Goal: Transaction & Acquisition: Purchase product/service

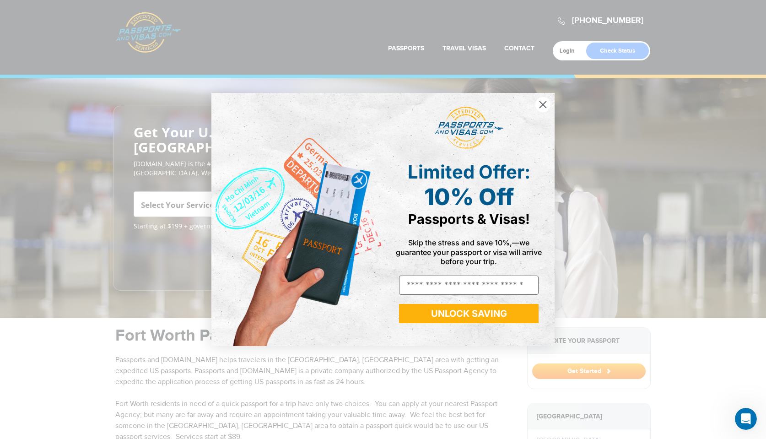
click at [542, 102] on circle "Close dialog" at bounding box center [542, 104] width 15 height 15
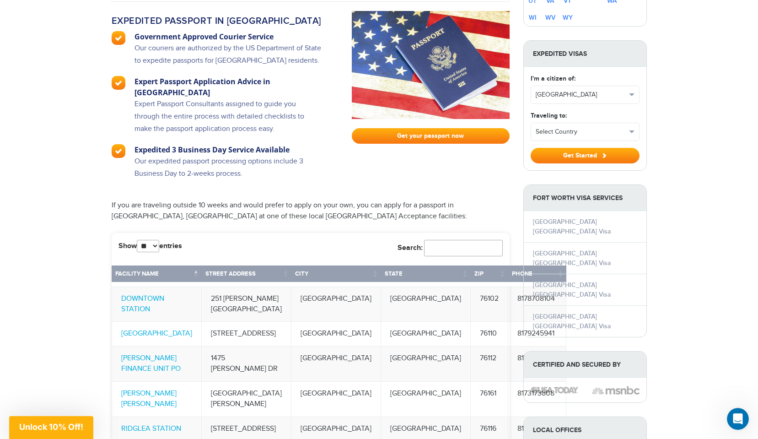
scroll to position [846, 0]
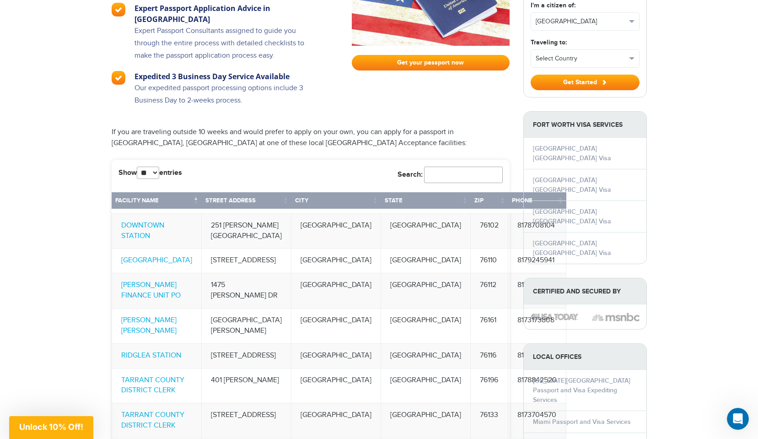
click at [268, 71] on h3 "Expedited 3 Business Day Service Available" at bounding box center [228, 76] width 188 height 11
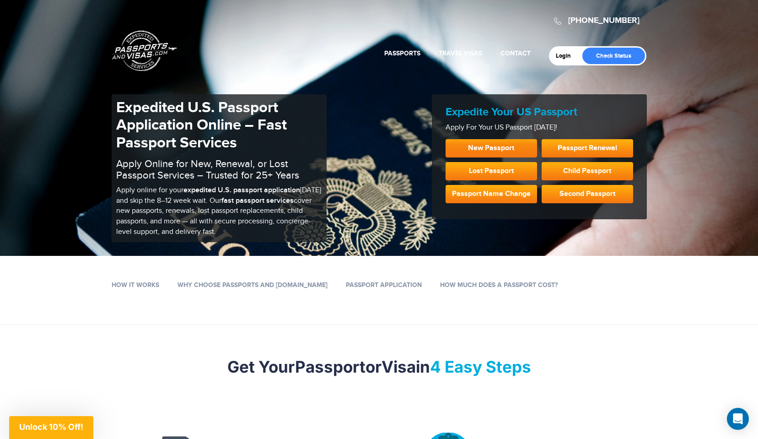
click at [483, 147] on link "New Passport" at bounding box center [491, 148] width 91 height 18
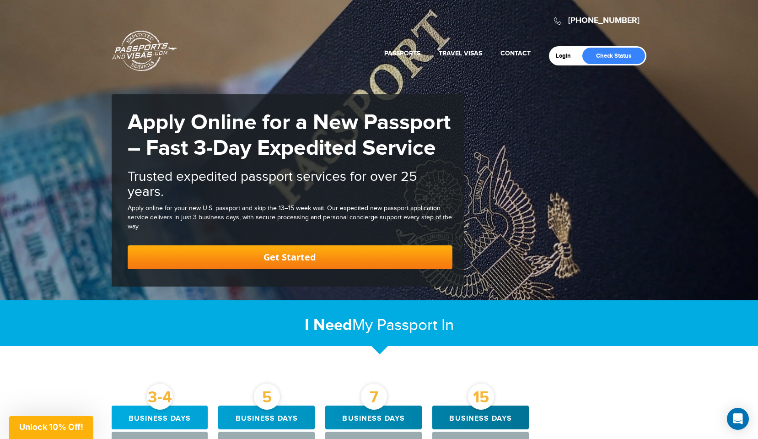
scroll to position [423, 0]
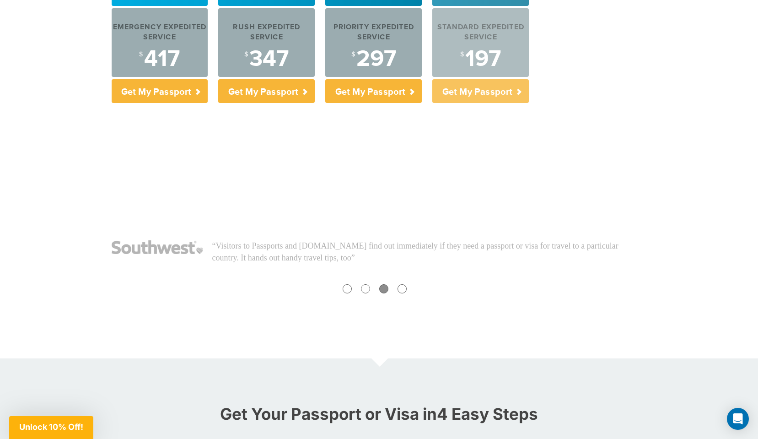
click at [519, 89] on p "Get My Passport" at bounding box center [480, 91] width 97 height 24
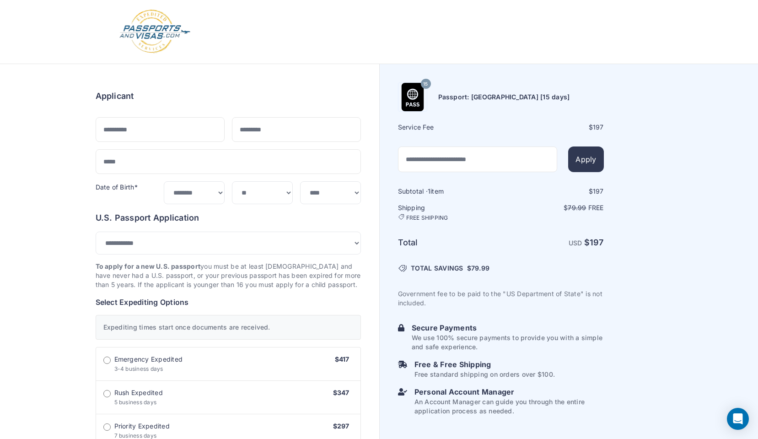
select select "***"
